Goal: Information Seeking & Learning: Learn about a topic

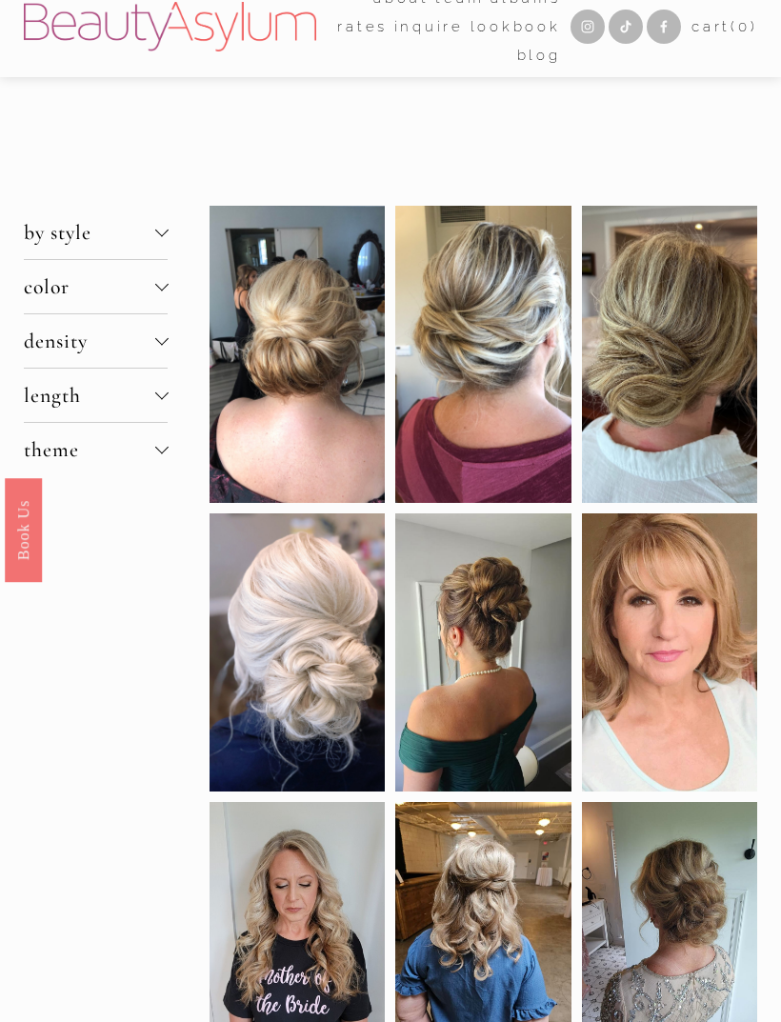
scroll to position [15, 0]
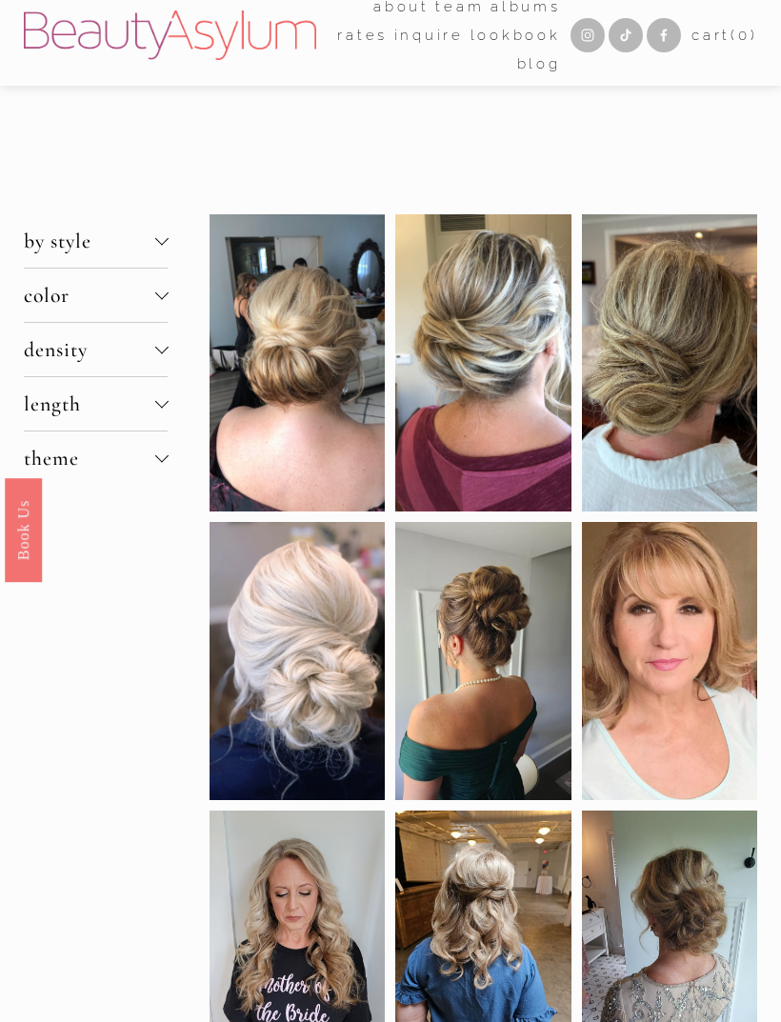
click at [154, 261] on button "by style" at bounding box center [96, 240] width 145 height 53
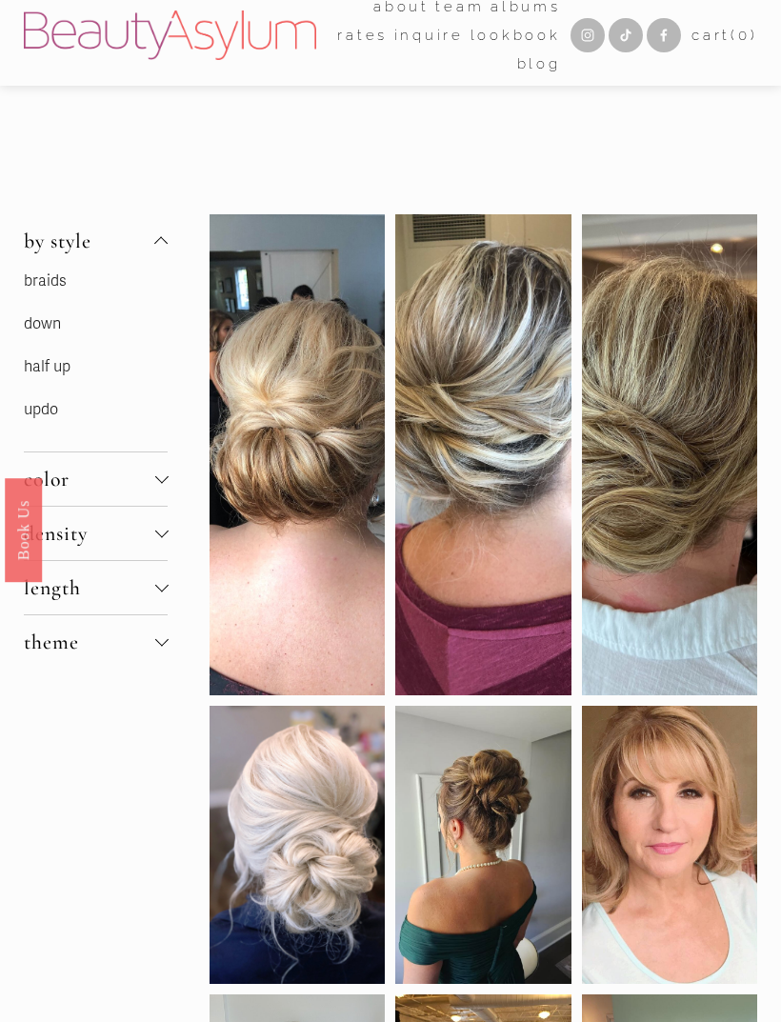
click at [87, 387] on div "braids down half up updo" at bounding box center [96, 360] width 145 height 184
click at [66, 376] on link "half up" at bounding box center [47, 366] width 47 height 19
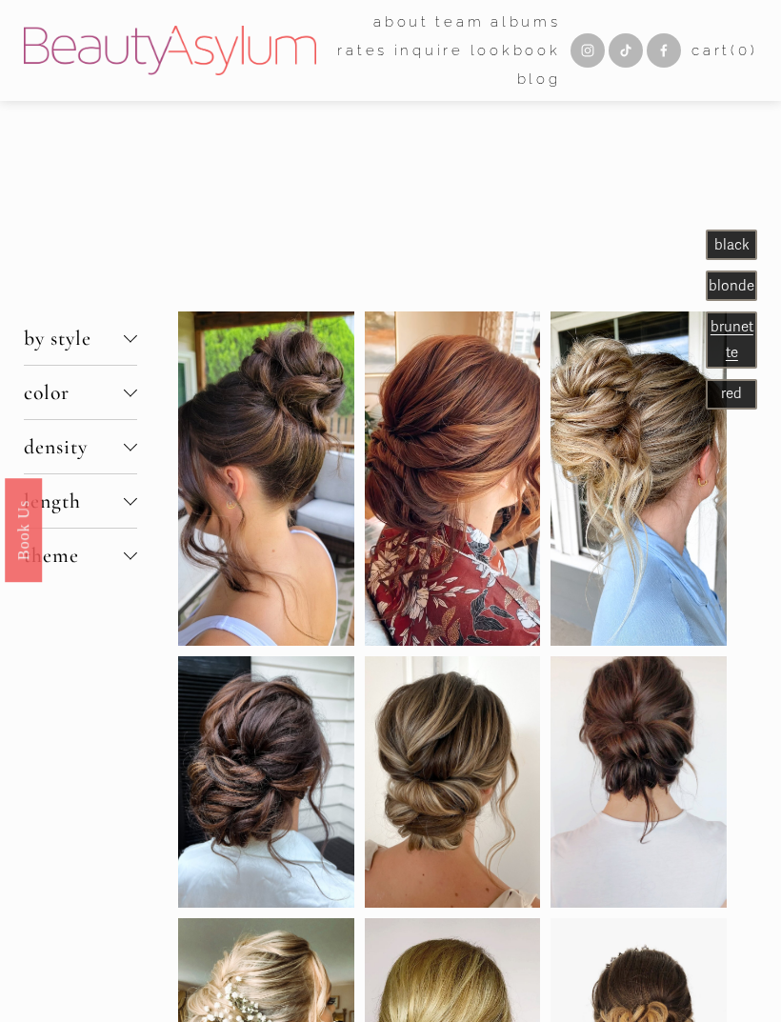
click at [133, 508] on div at bounding box center [130, 500] width 13 height 13
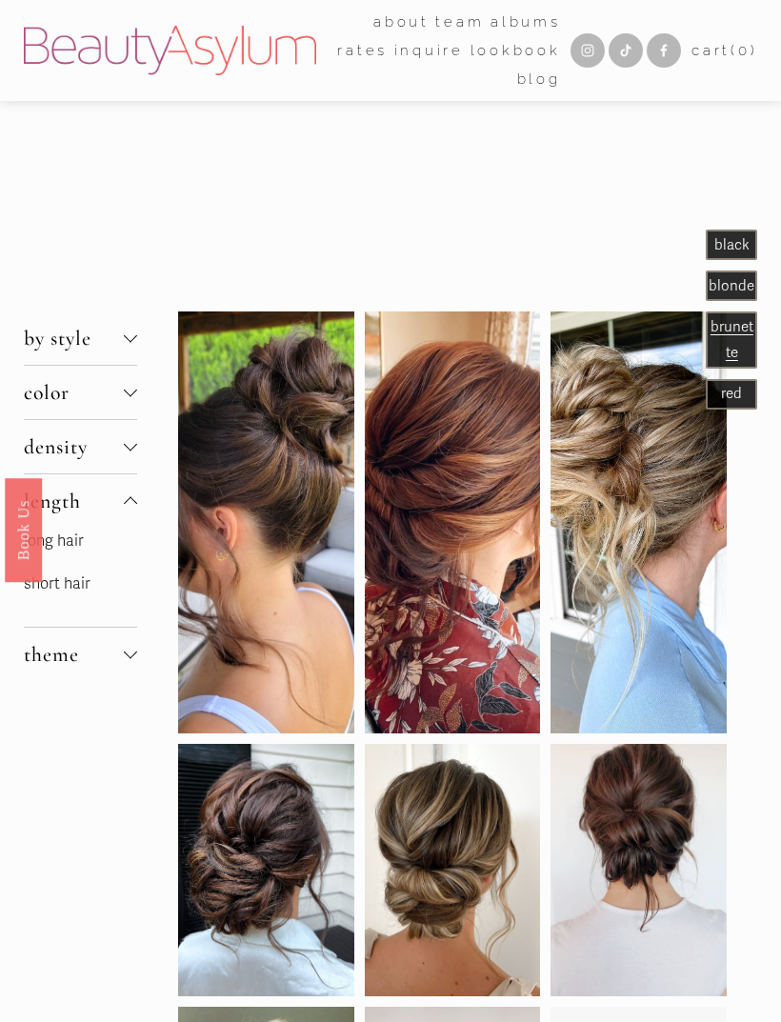
click at [88, 590] on link "short hair" at bounding box center [57, 583] width 67 height 19
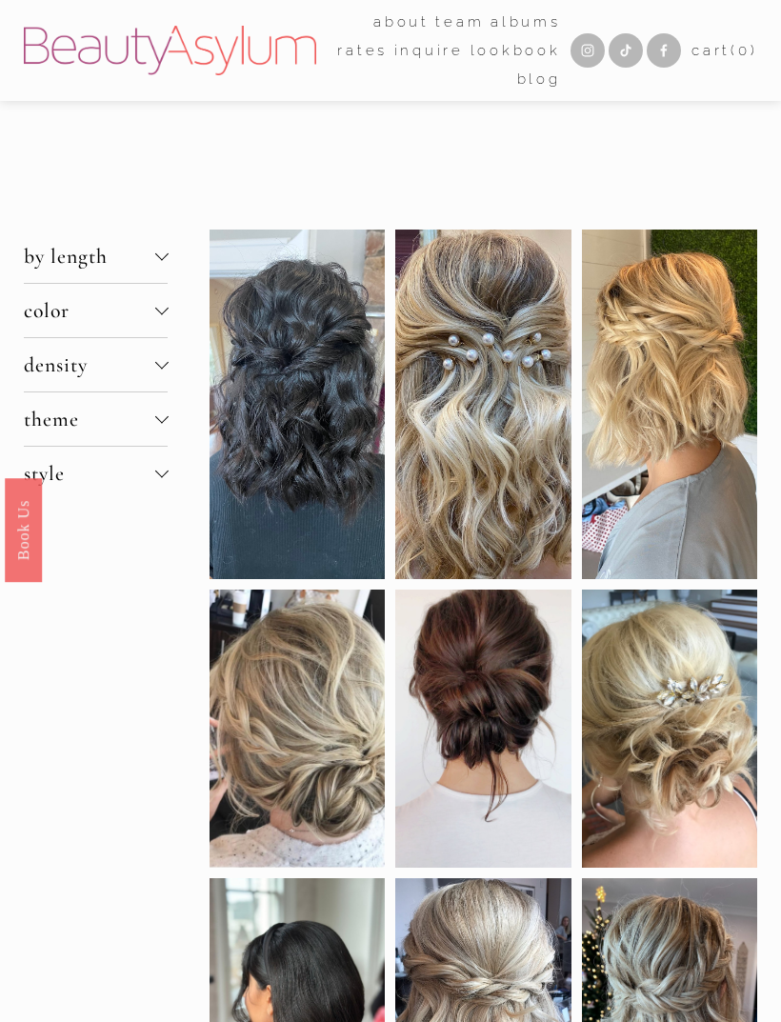
click at [139, 269] on span "by length" at bounding box center [89, 256] width 131 height 25
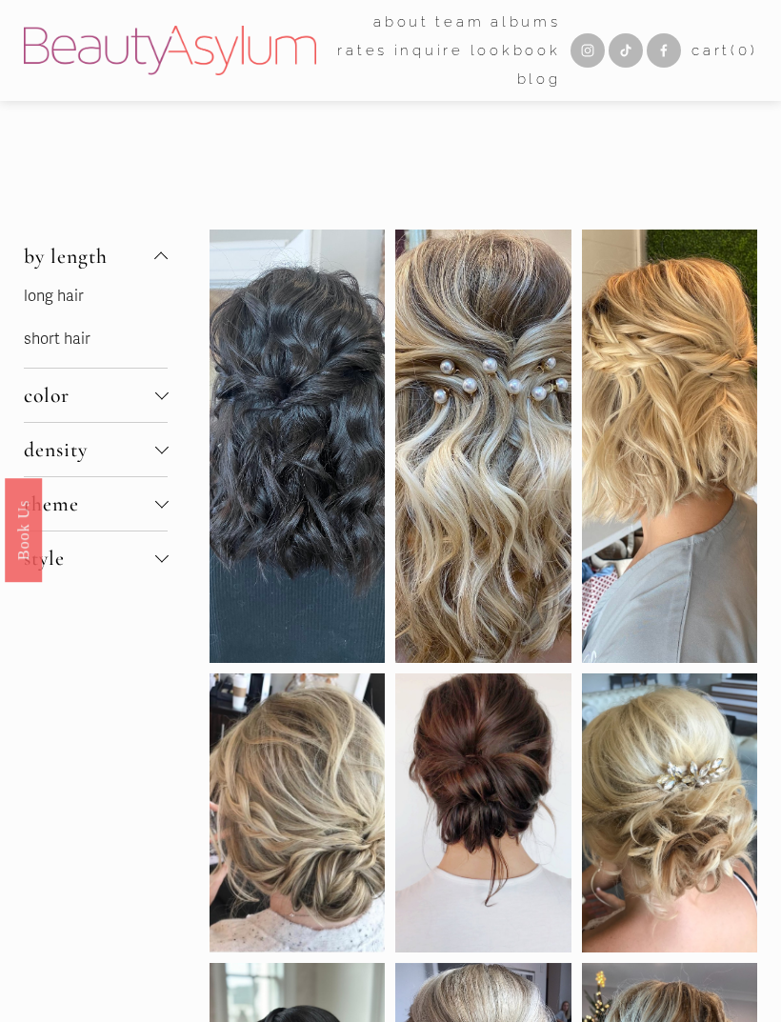
click at [86, 349] on link "short hair" at bounding box center [57, 338] width 67 height 19
